Goal: Task Accomplishment & Management: Manage account settings

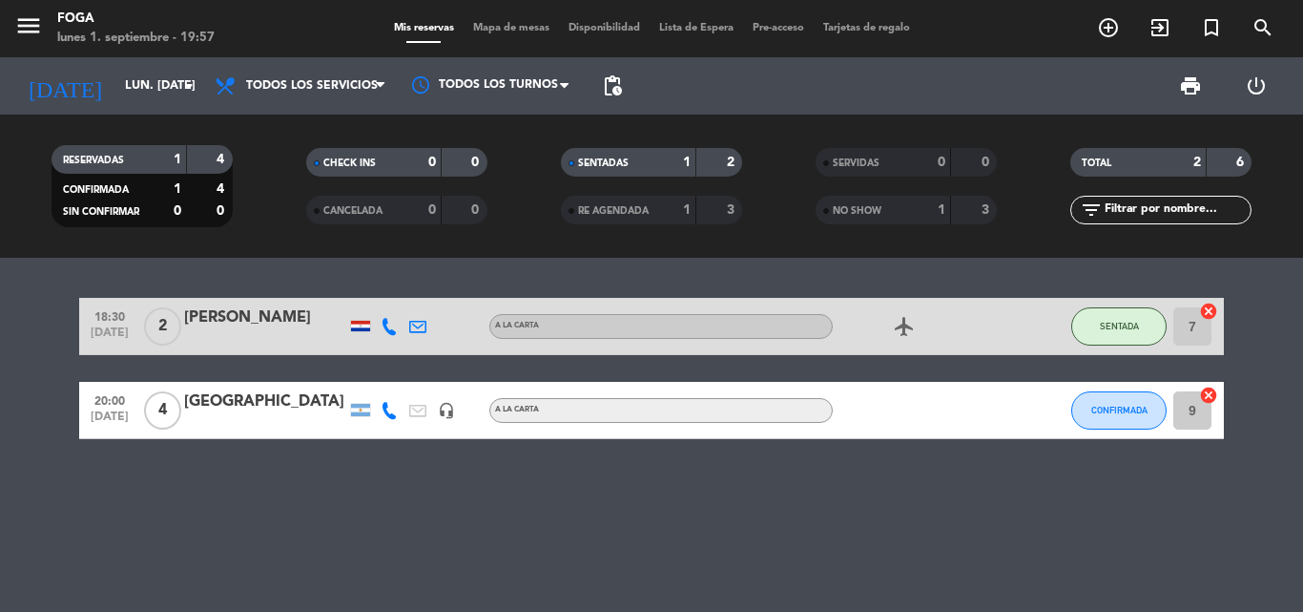
click at [898, 323] on icon "airplanemode_active" at bounding box center [904, 326] width 23 height 23
click at [938, 552] on div "18:30 [DATE] 2 [PERSON_NAME] A [PERSON_NAME] airplanemode_active REGALO DE VIAJ…" at bounding box center [651, 435] width 1303 height 354
click at [239, 400] on div "[GEOGRAPHIC_DATA]" at bounding box center [265, 401] width 162 height 25
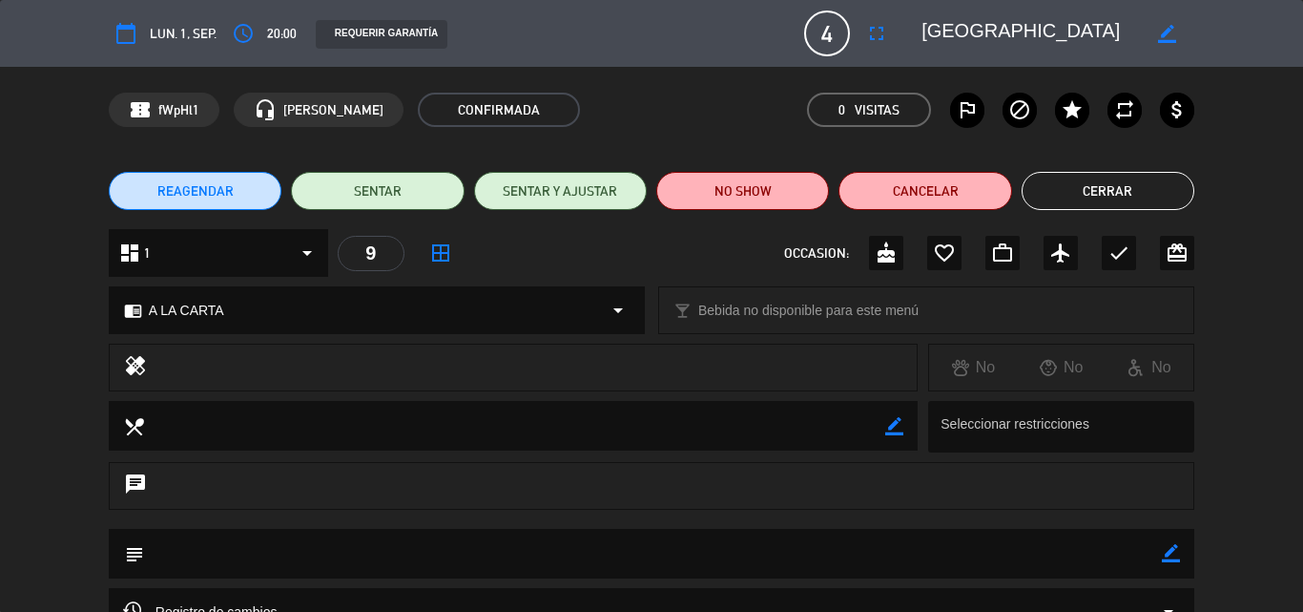
scroll to position [95, 0]
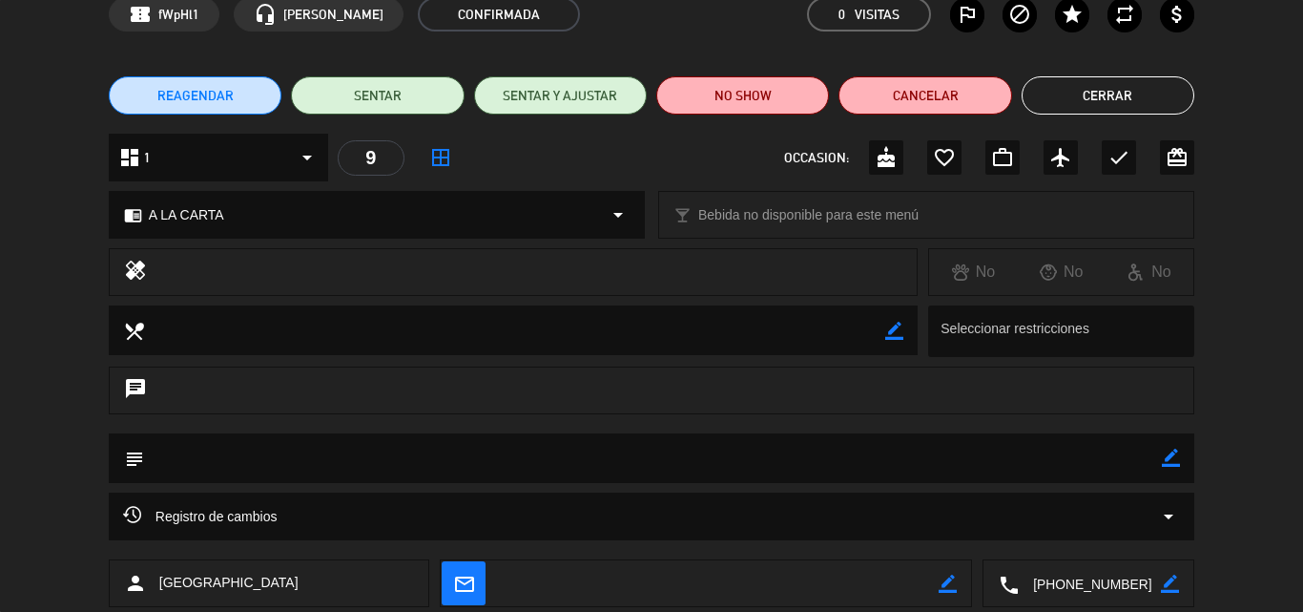
drag, startPoint x: 1174, startPoint y: 456, endPoint x: 1158, endPoint y: 455, distance: 15.3
click at [1174, 455] on icon "border_color" at bounding box center [1171, 457] width 18 height 18
click at [865, 456] on textarea at bounding box center [653, 457] width 1018 height 49
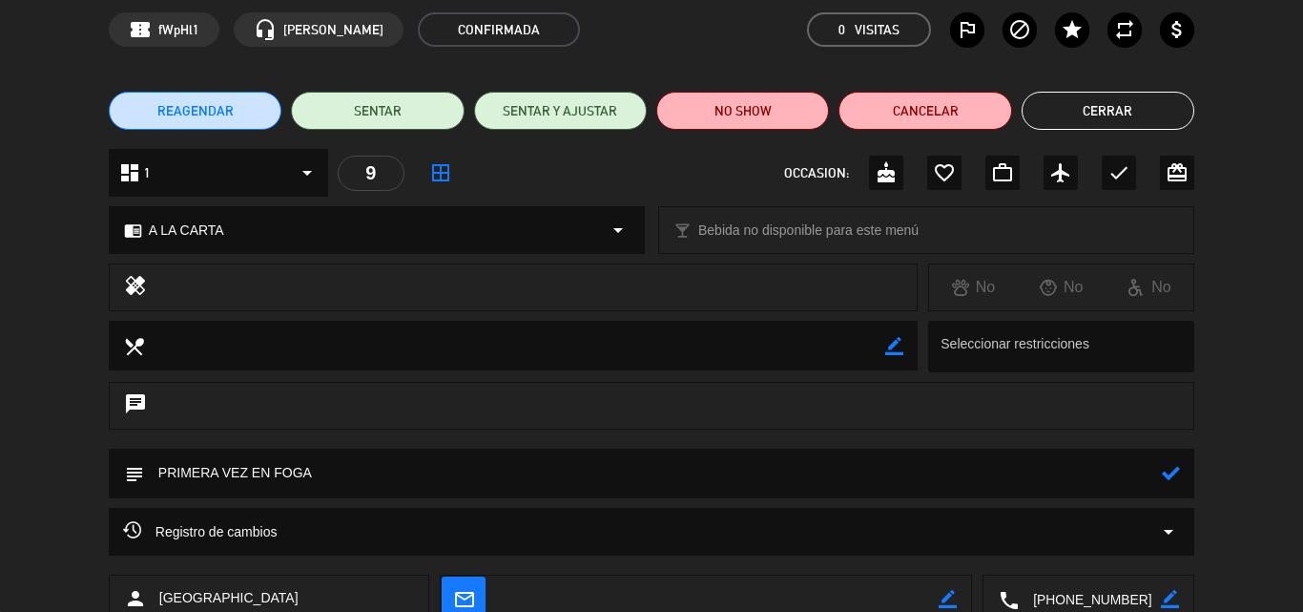
scroll to position [206, 0]
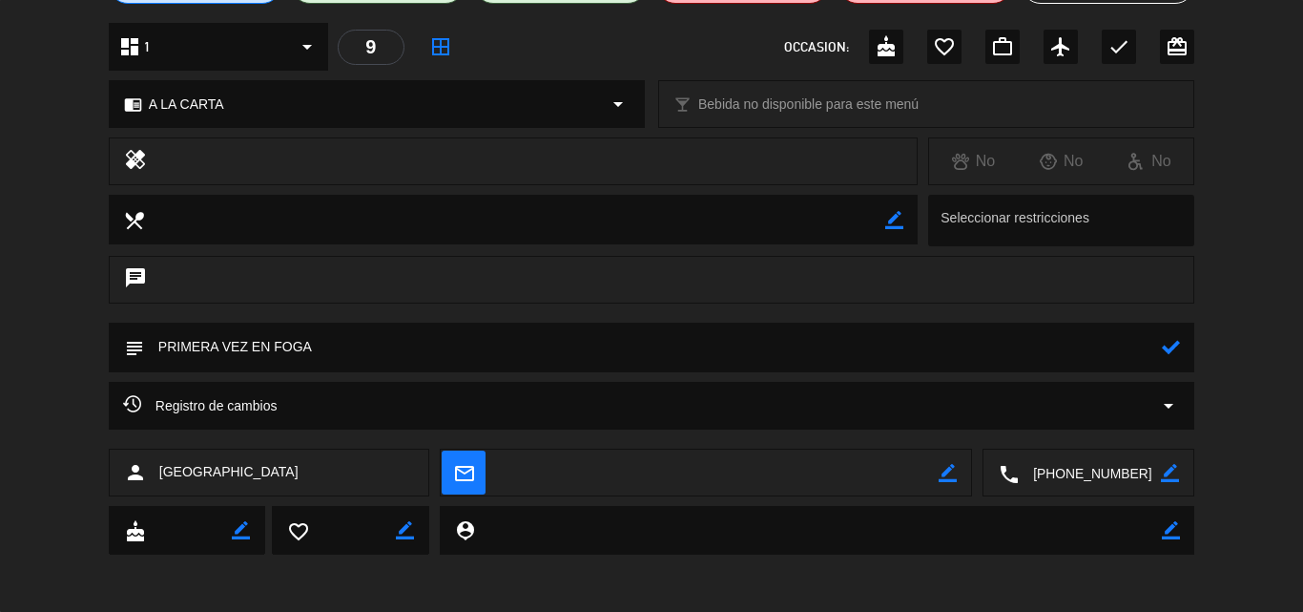
type textarea "PRIMERA VEZ EN FOGA"
click at [70, 343] on div "subject" at bounding box center [651, 351] width 1303 height 59
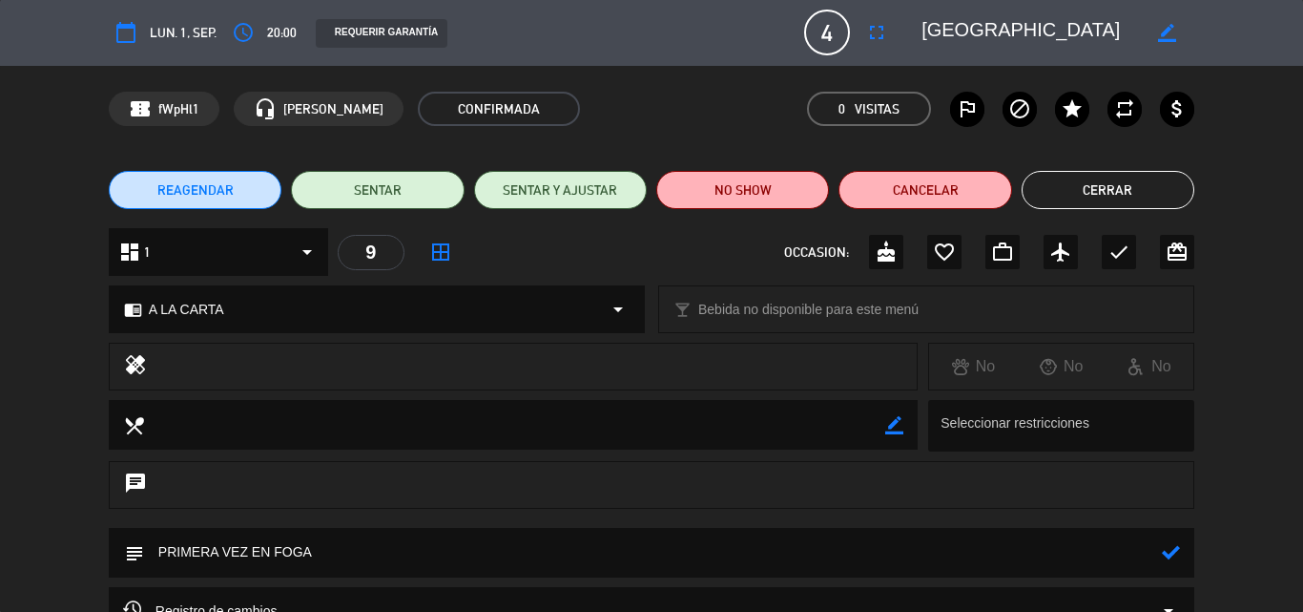
scroll to position [0, 0]
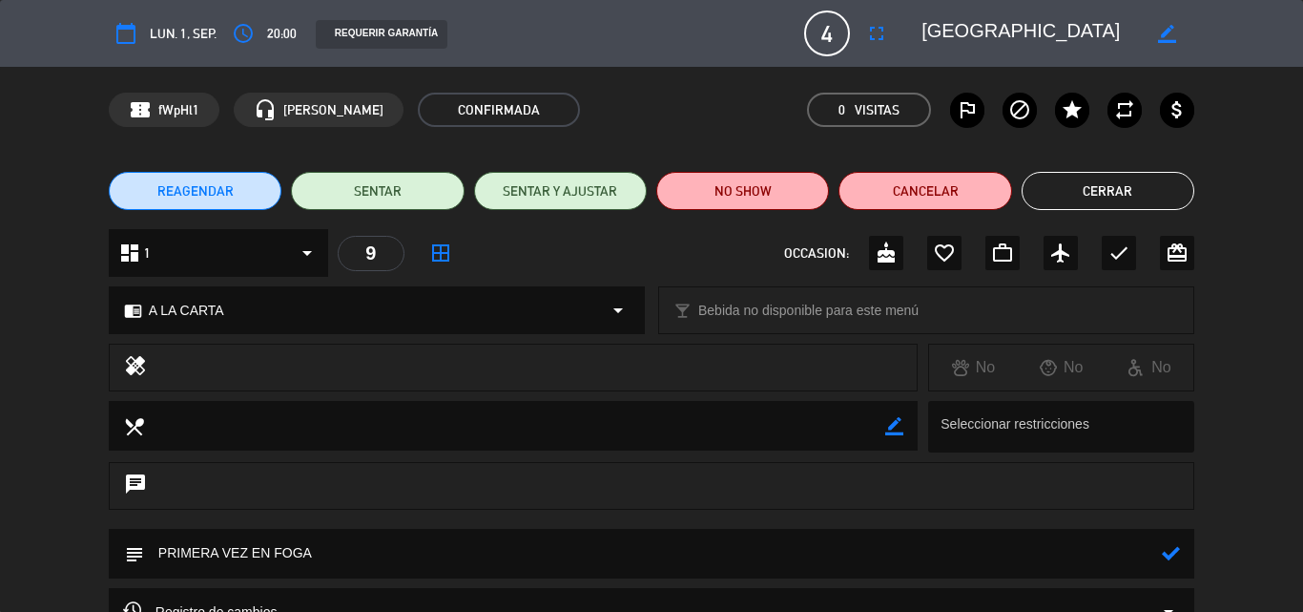
click at [237, 258] on div "dashboard 1 arrow_drop_down" at bounding box center [218, 253] width 219 height 48
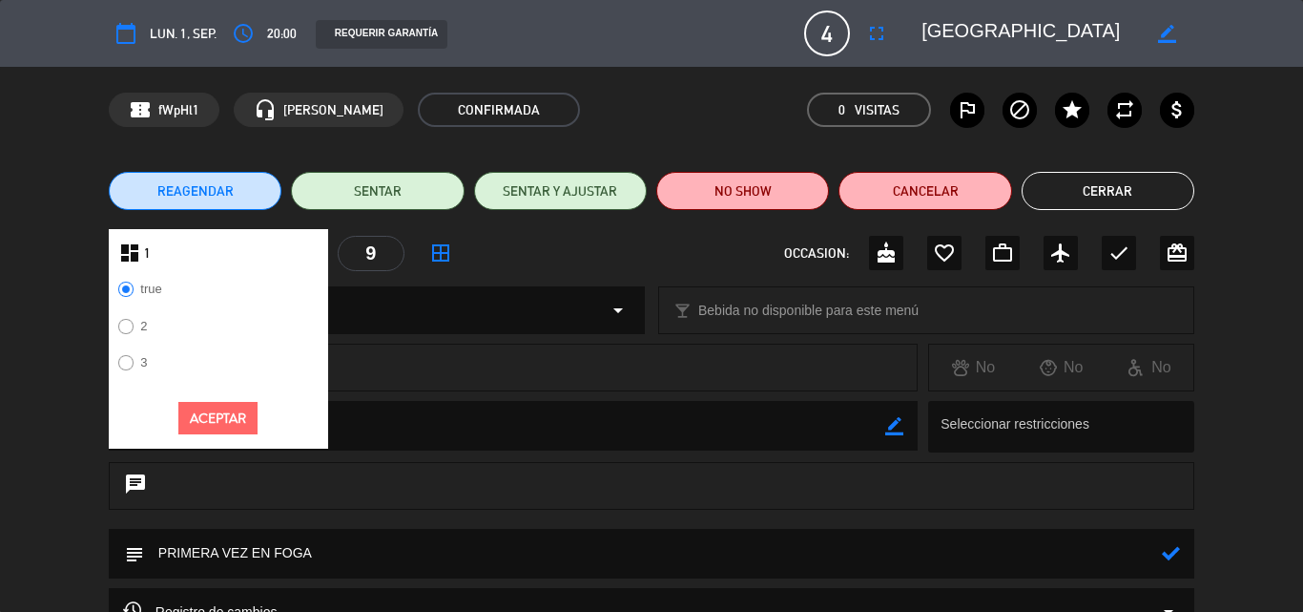
click at [83, 298] on div "chrome_reader_mode A LA CARTA arrow_drop_down local_bar Bebida no disponible pa…" at bounding box center [651, 320] width 1303 height 48
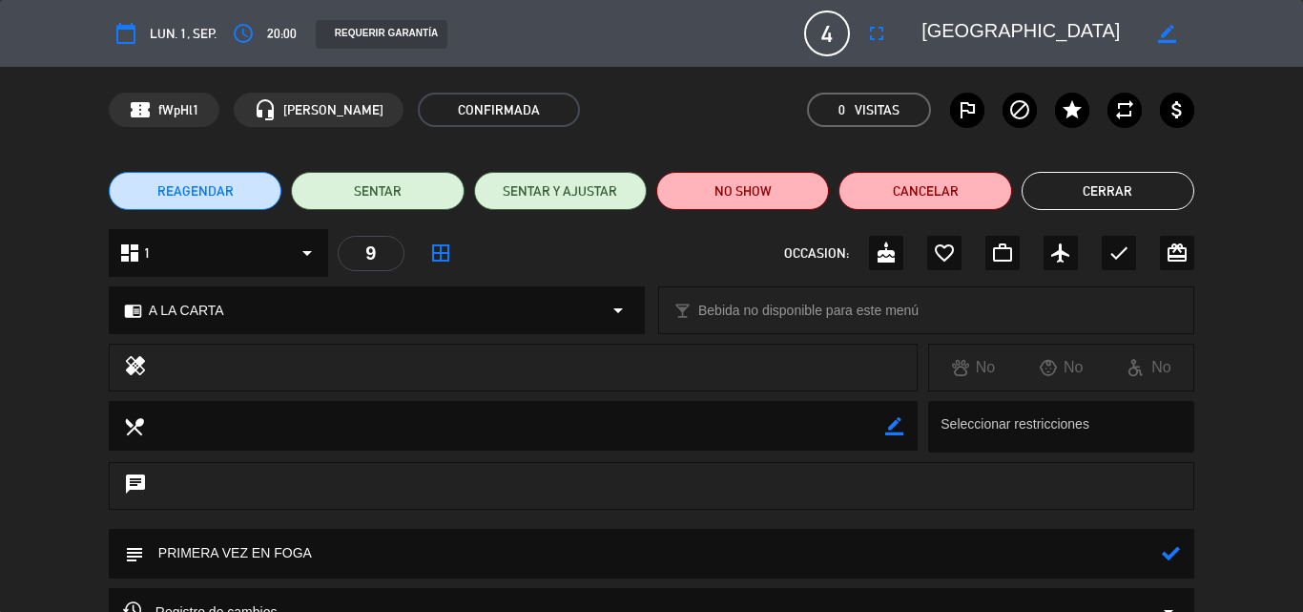
click at [228, 197] on span "REAGENDAR" at bounding box center [195, 191] width 76 height 20
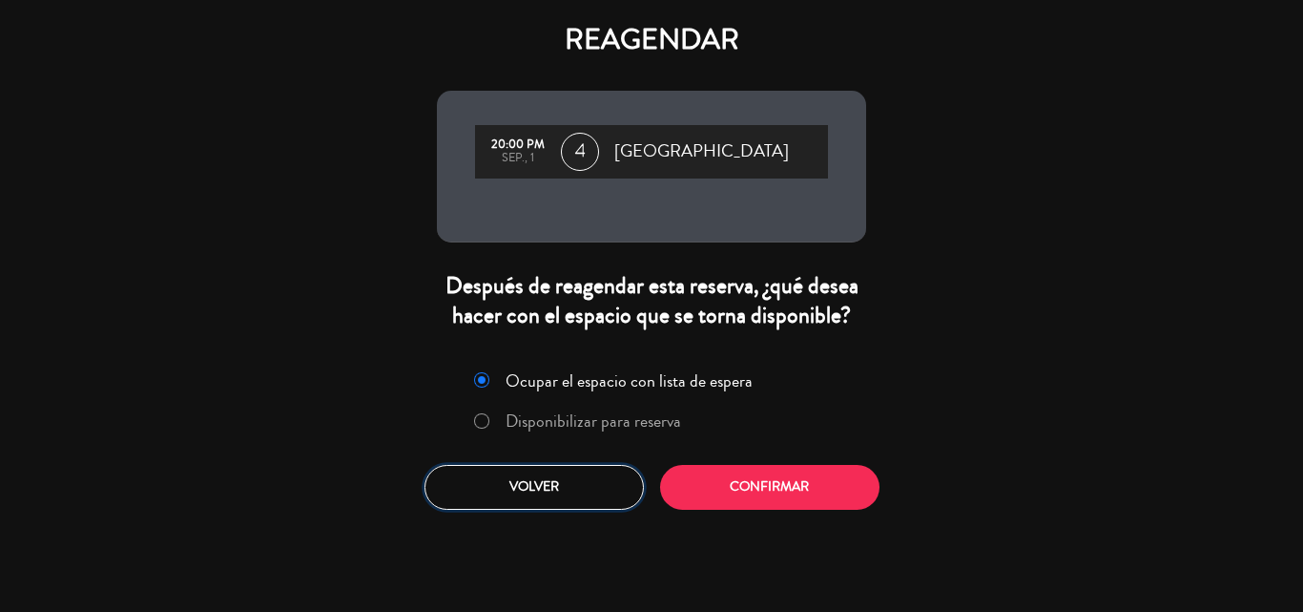
click at [572, 482] on button "Volver" at bounding box center [534, 487] width 219 height 45
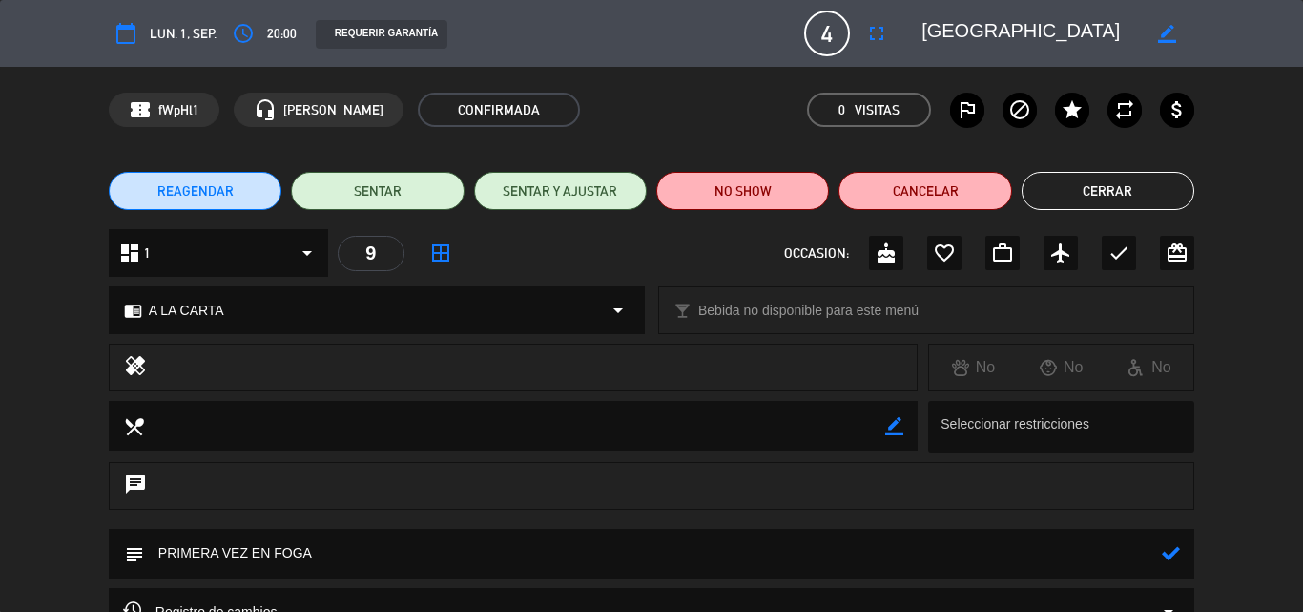
click at [1115, 192] on button "Cerrar" at bounding box center [1108, 191] width 173 height 38
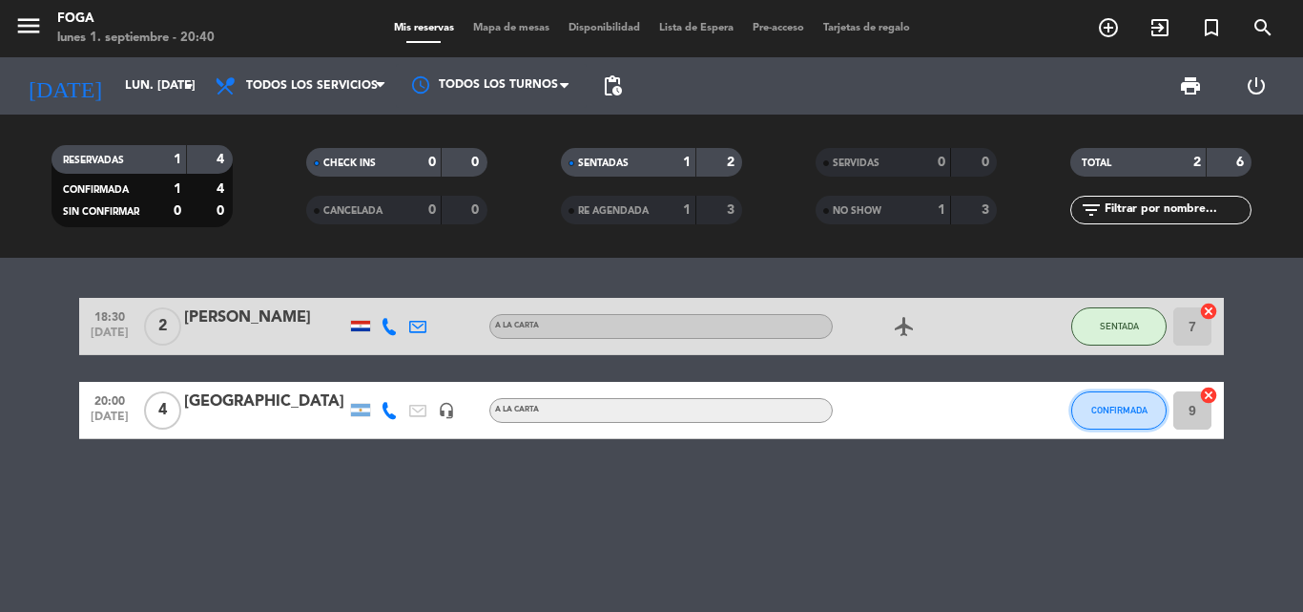
click at [1120, 412] on span "CONFIRMADA" at bounding box center [1120, 410] width 56 height 10
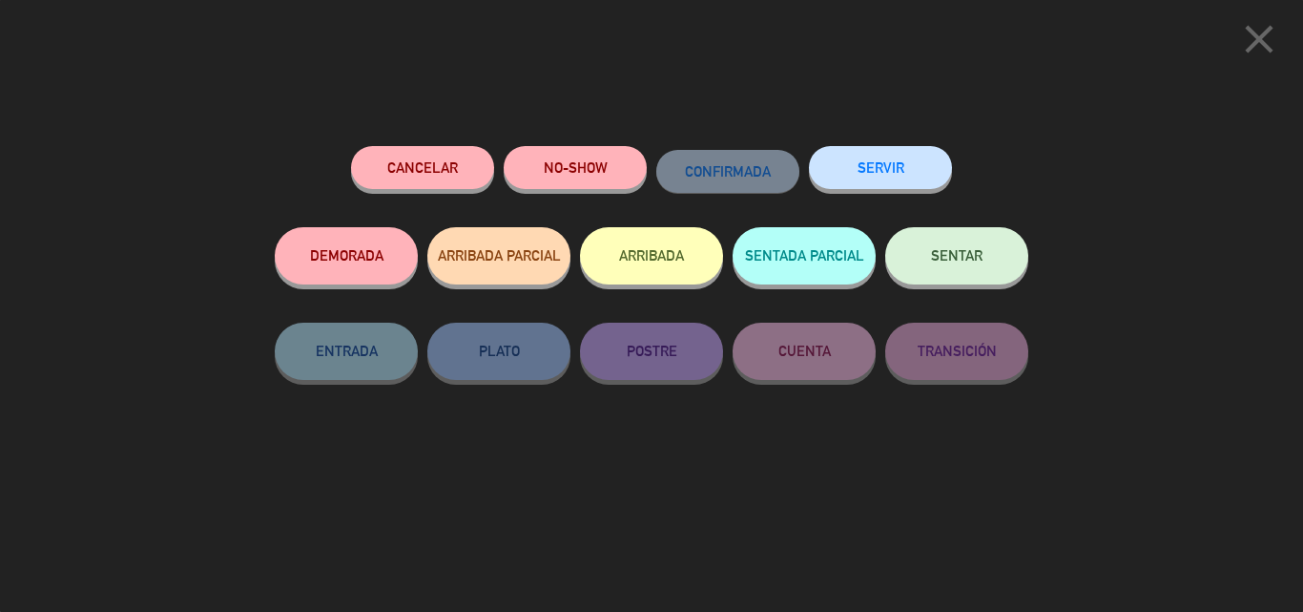
click at [1266, 40] on icon "close" at bounding box center [1260, 39] width 48 height 48
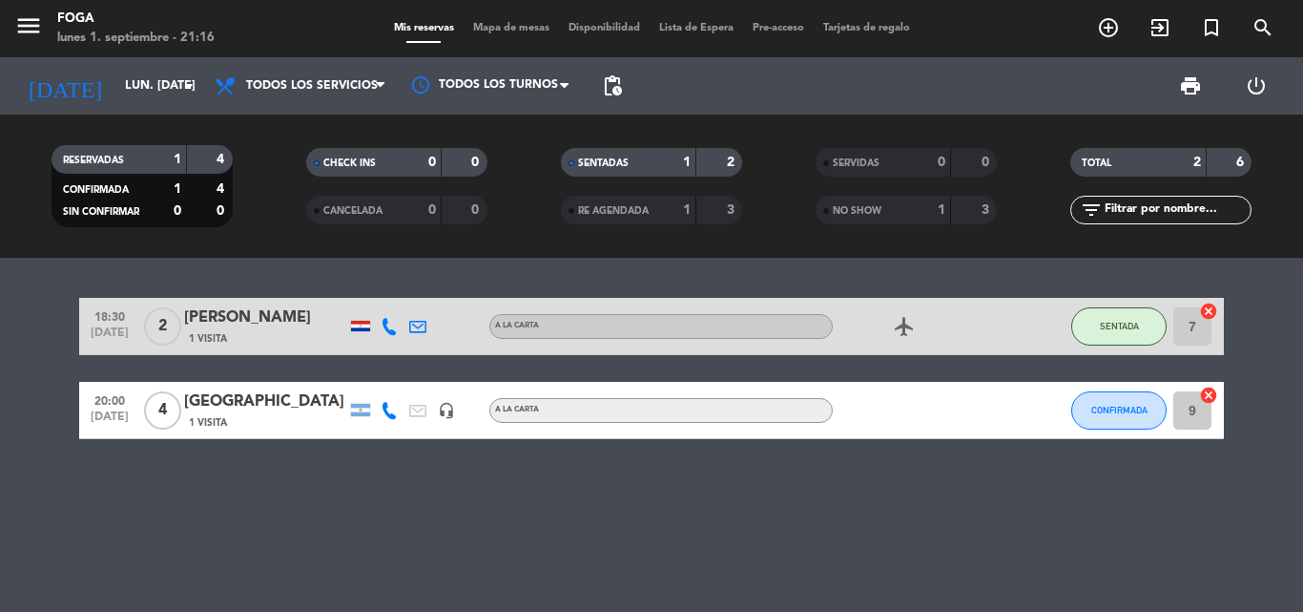
click at [231, 420] on div "1 Visita" at bounding box center [265, 422] width 162 height 16
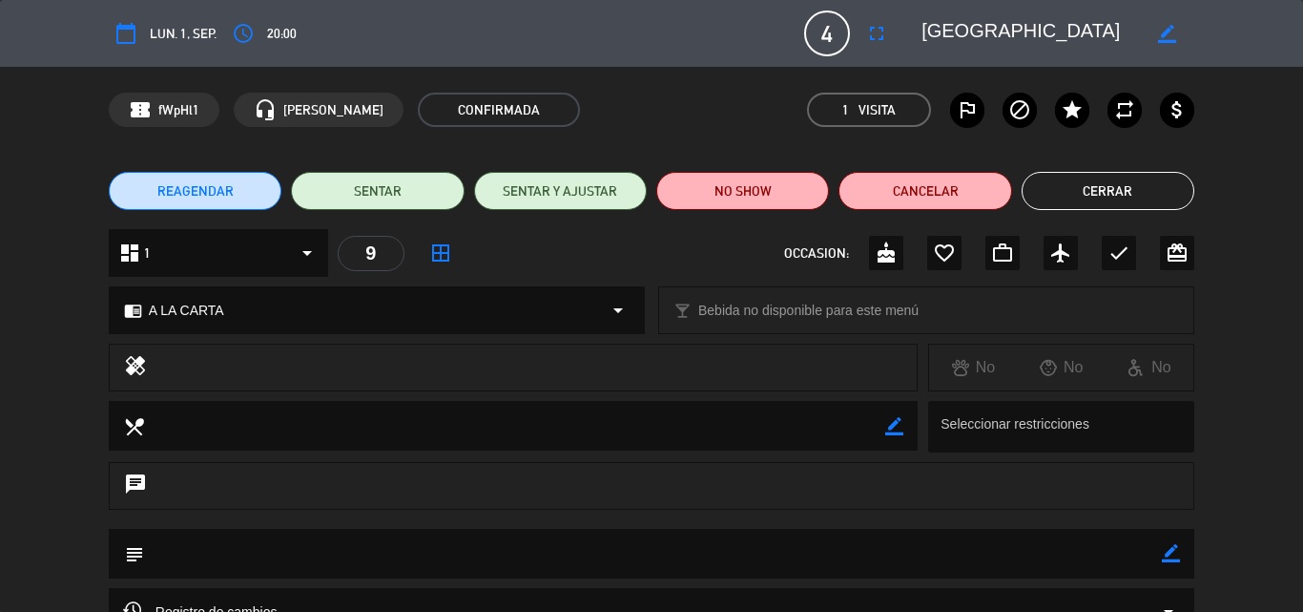
click at [1164, 188] on button "Cerrar" at bounding box center [1108, 191] width 173 height 38
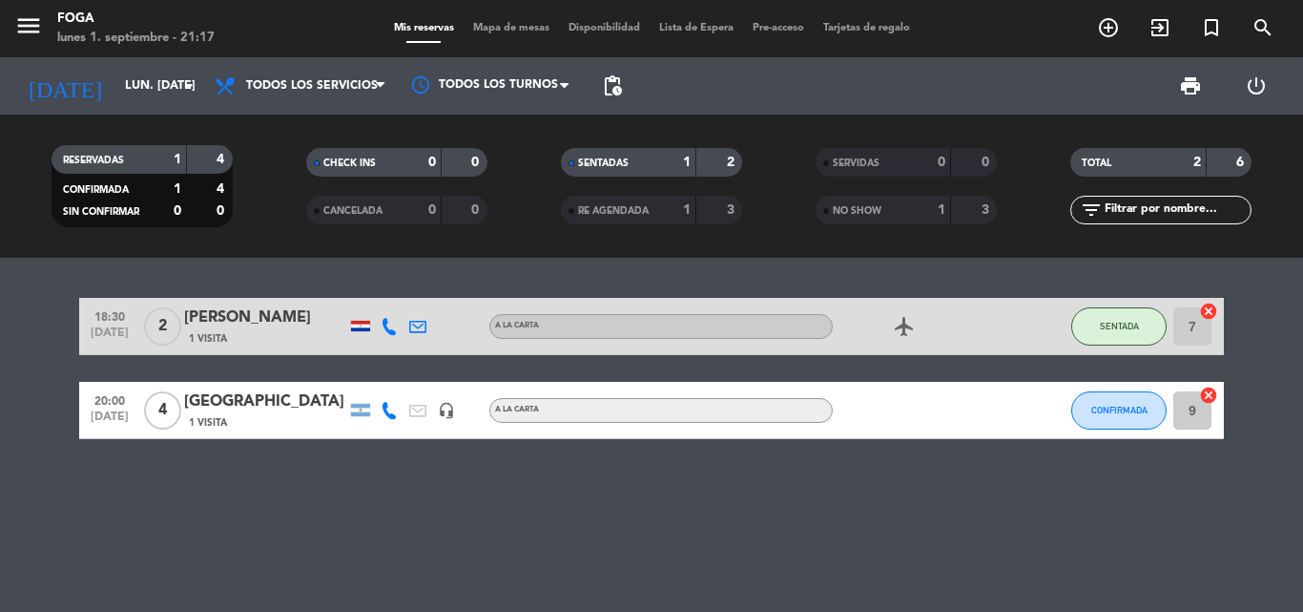
click at [1190, 418] on input "9" at bounding box center [1193, 410] width 38 height 38
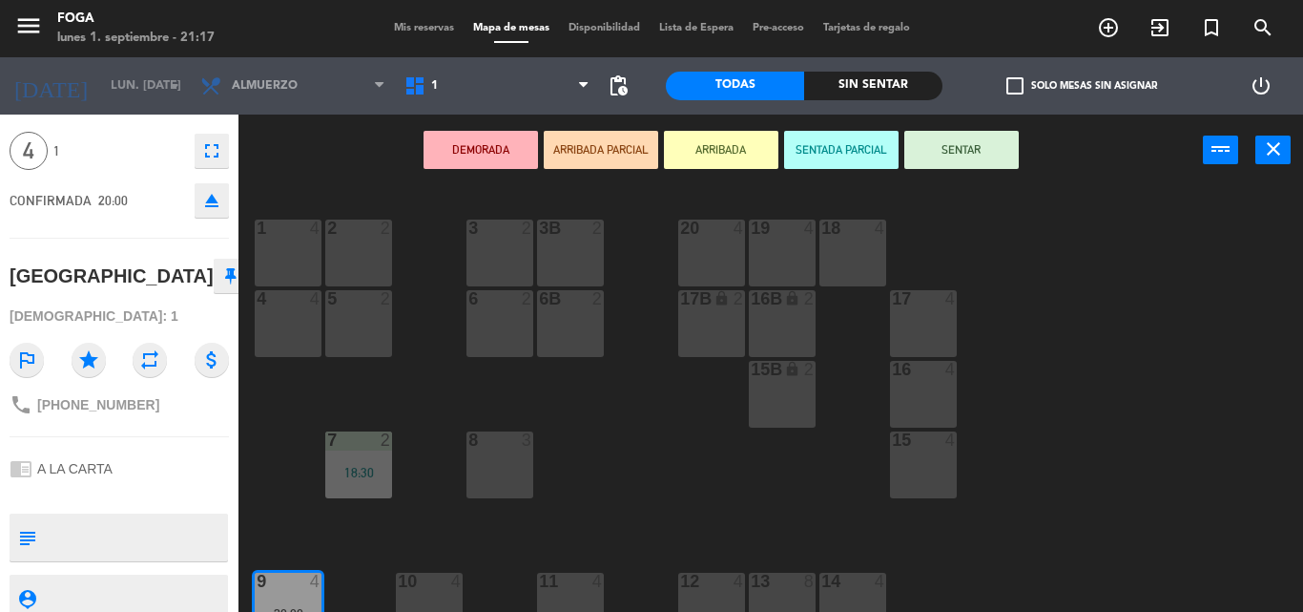
scroll to position [124, 0]
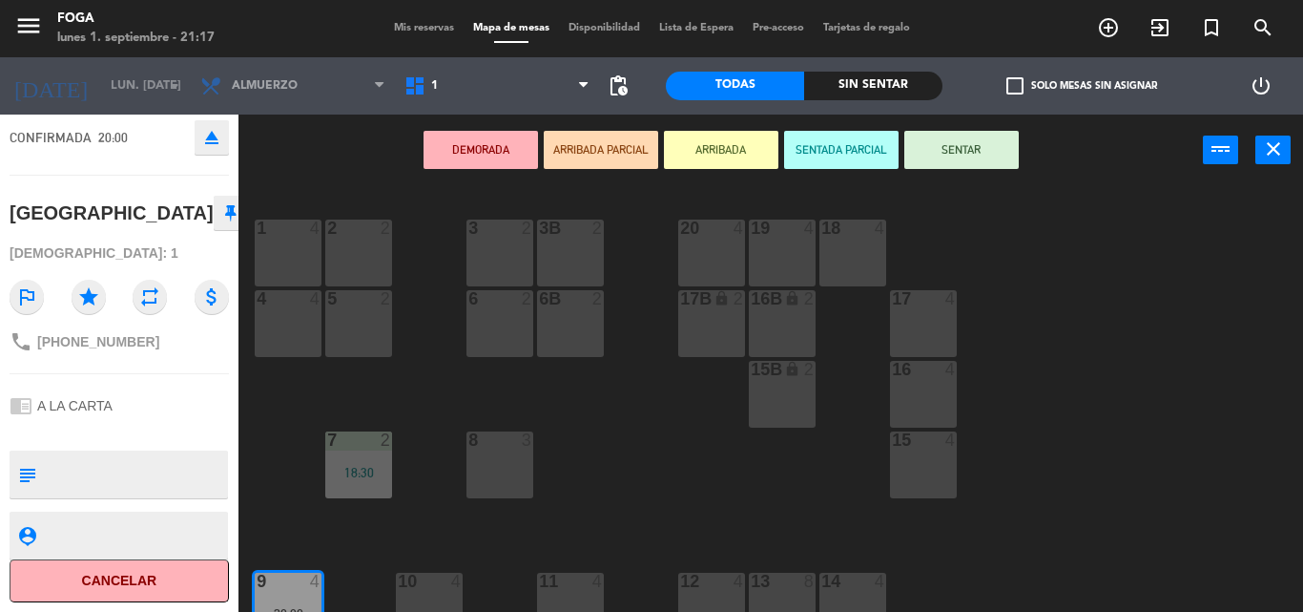
click at [103, 580] on button "Cancelar" at bounding box center [119, 580] width 219 height 43
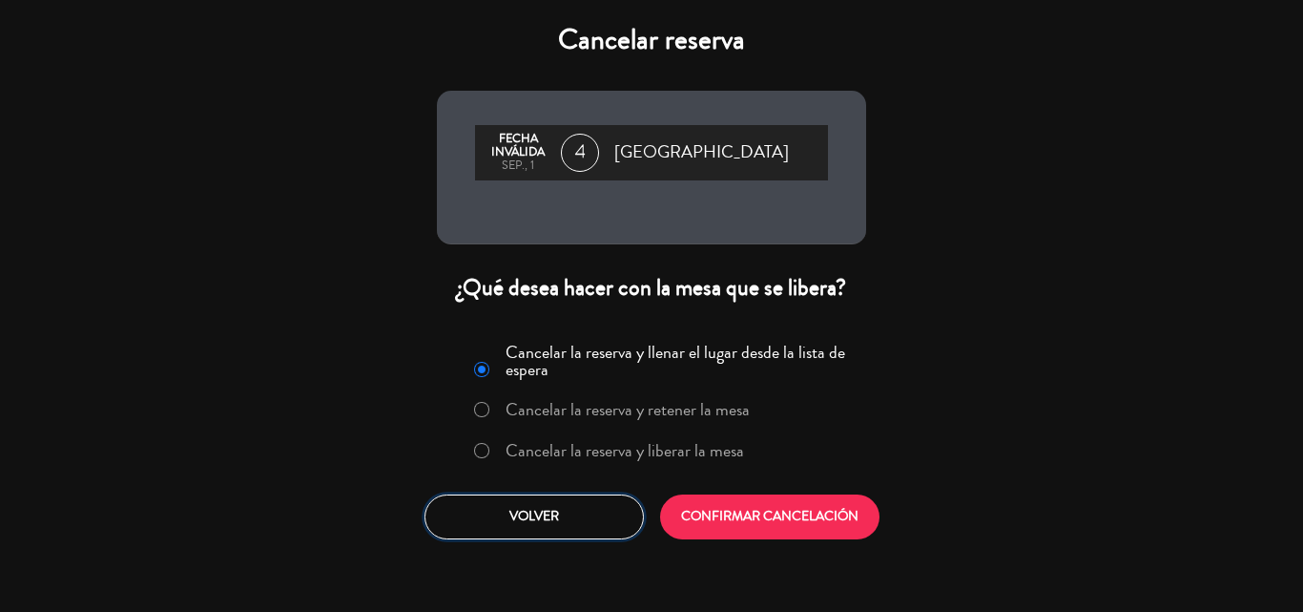
click at [533, 516] on button "Volver" at bounding box center [534, 516] width 219 height 45
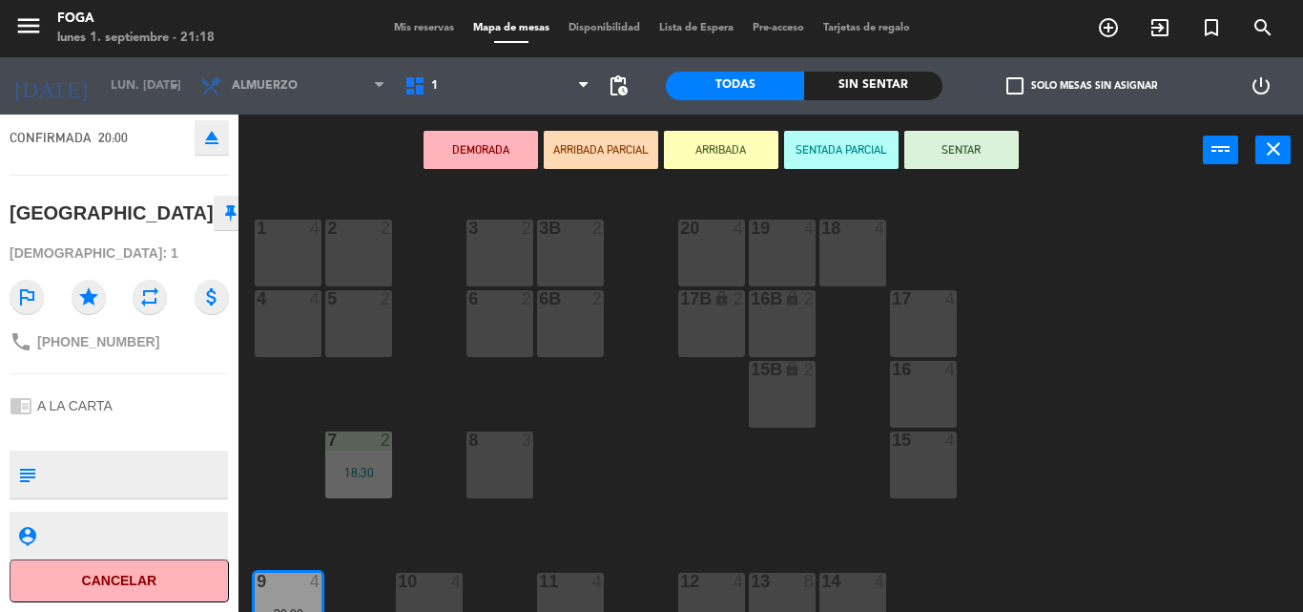
click at [287, 588] on div at bounding box center [287, 580] width 31 height 17
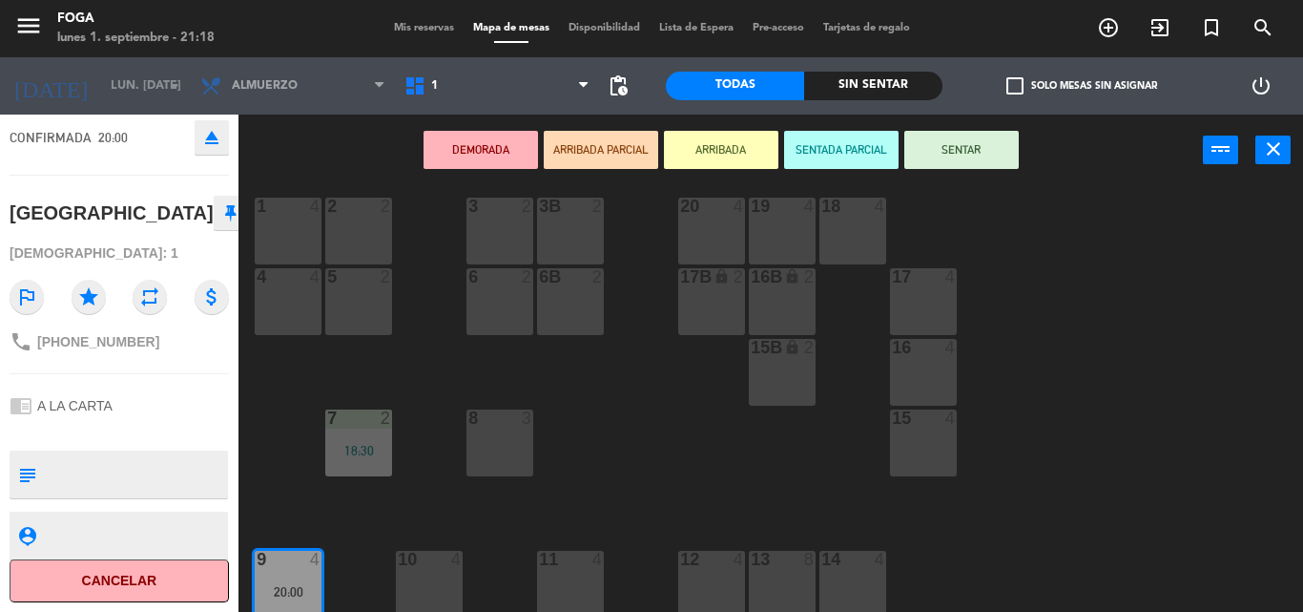
scroll to position [28, 0]
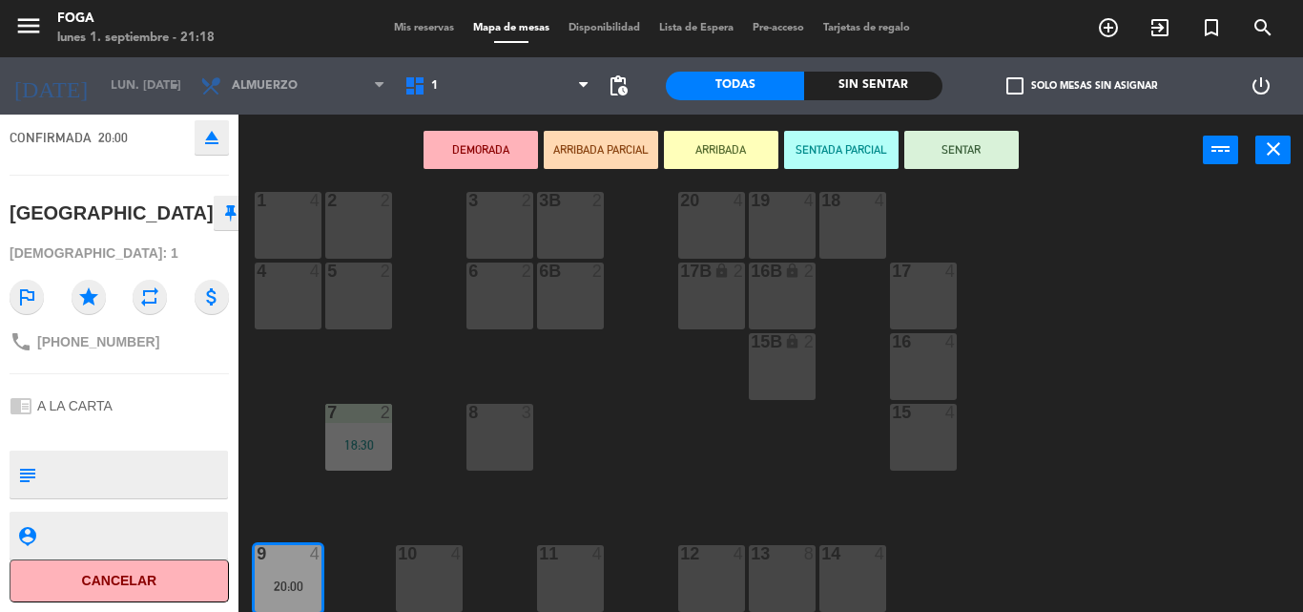
click at [306, 584] on div "20:00" at bounding box center [288, 585] width 67 height 13
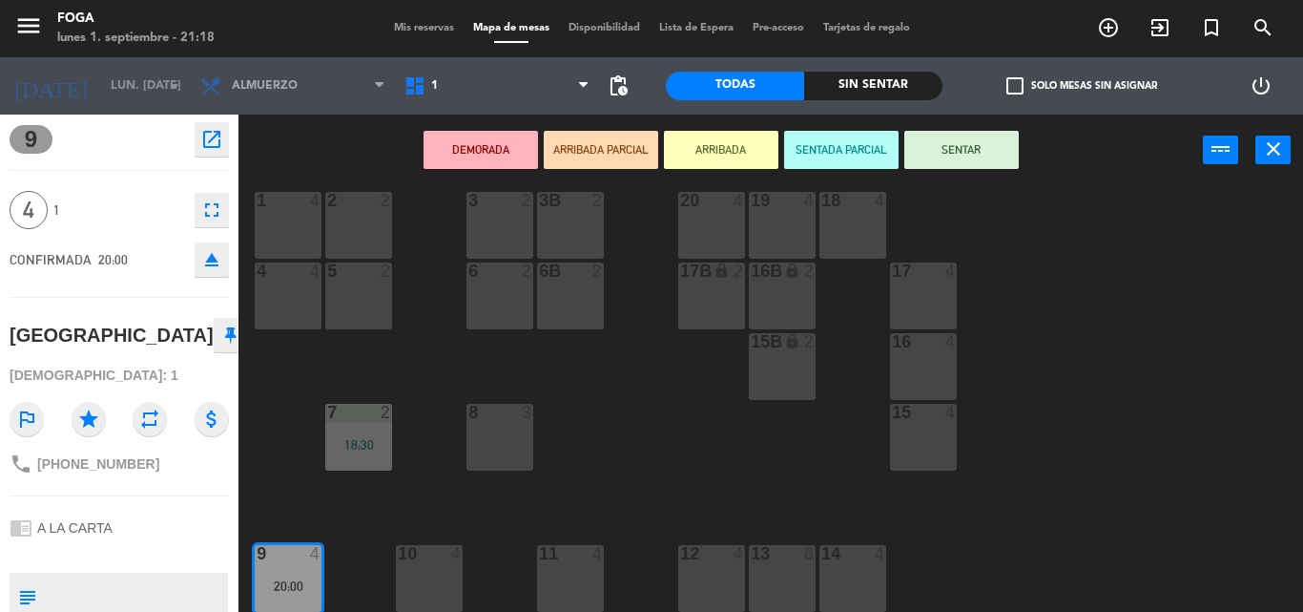
scroll to position [0, 0]
click at [201, 138] on icon "open_in_new" at bounding box center [211, 141] width 23 height 23
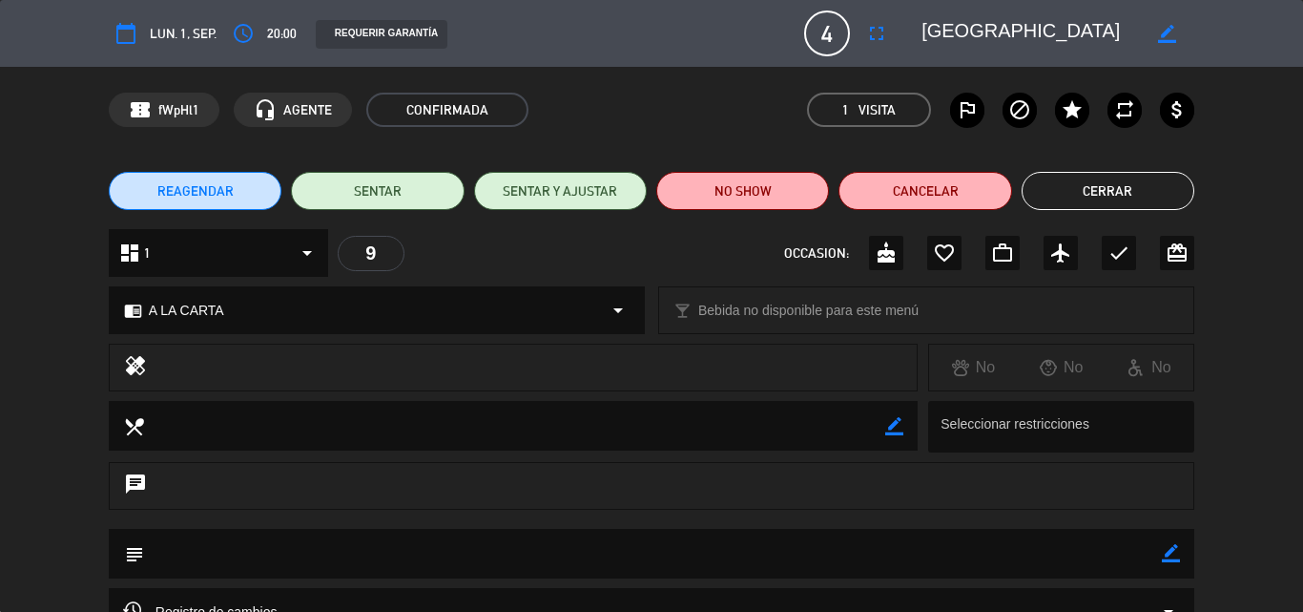
click at [1110, 193] on button "Cerrar" at bounding box center [1108, 191] width 173 height 38
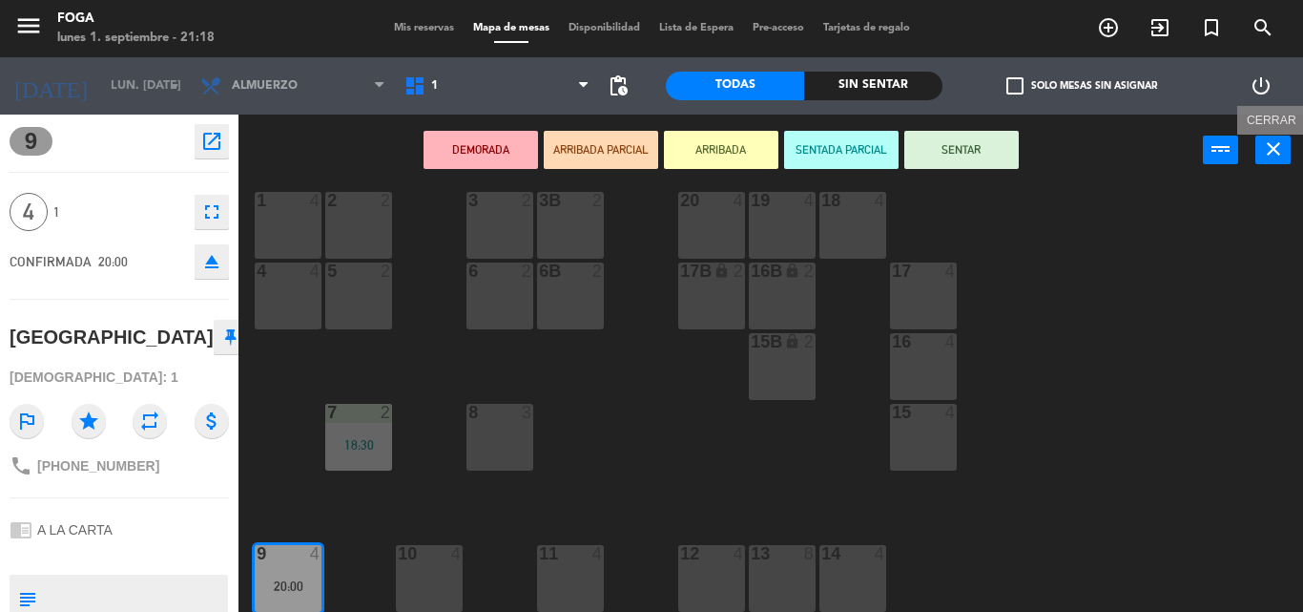
click at [1269, 152] on icon "close" at bounding box center [1273, 148] width 23 height 23
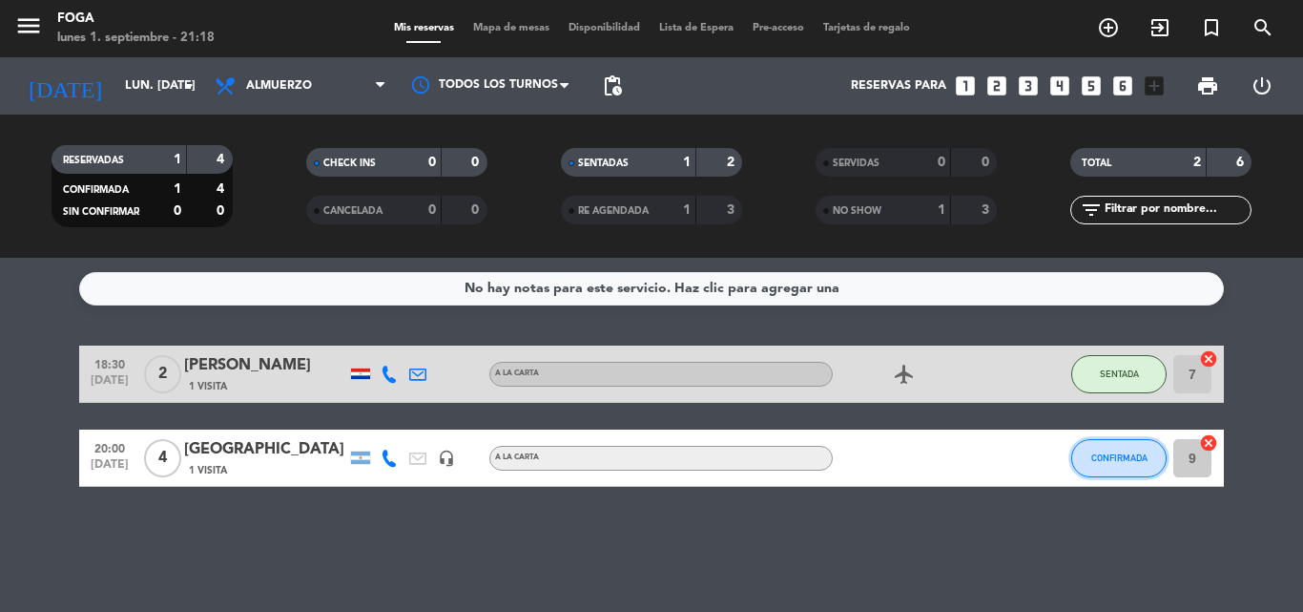
click at [1116, 463] on button "CONFIRMADA" at bounding box center [1118, 458] width 95 height 38
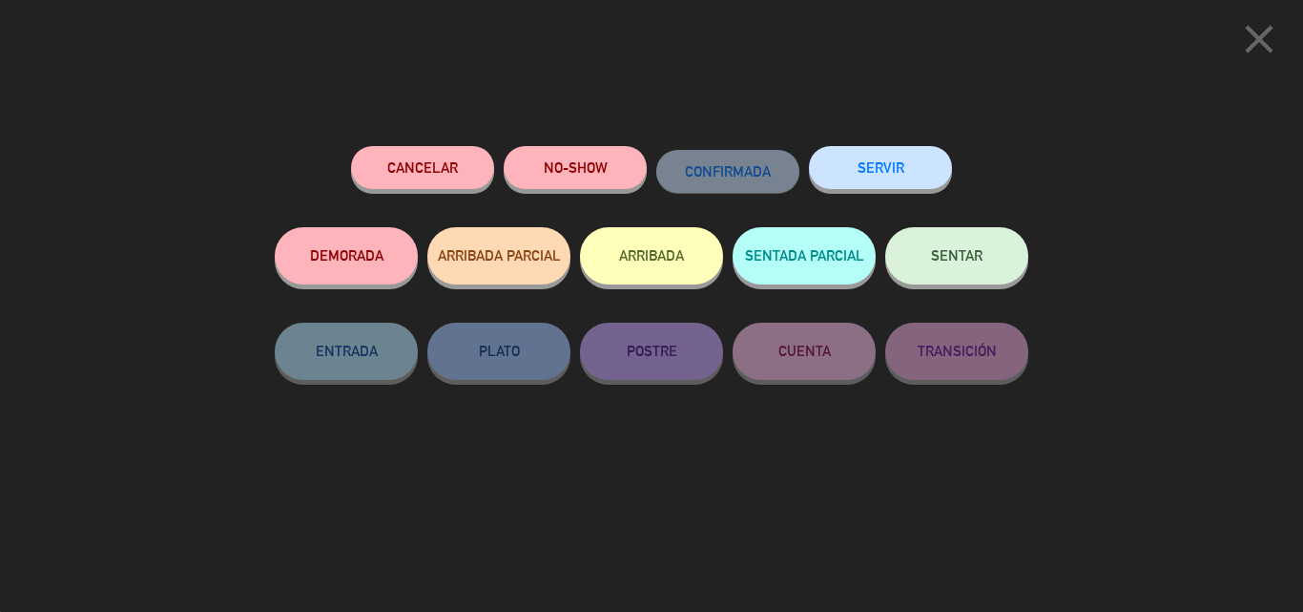
click at [941, 264] on button "SENTAR" at bounding box center [956, 255] width 143 height 57
